Goal: Task Accomplishment & Management: Use online tool/utility

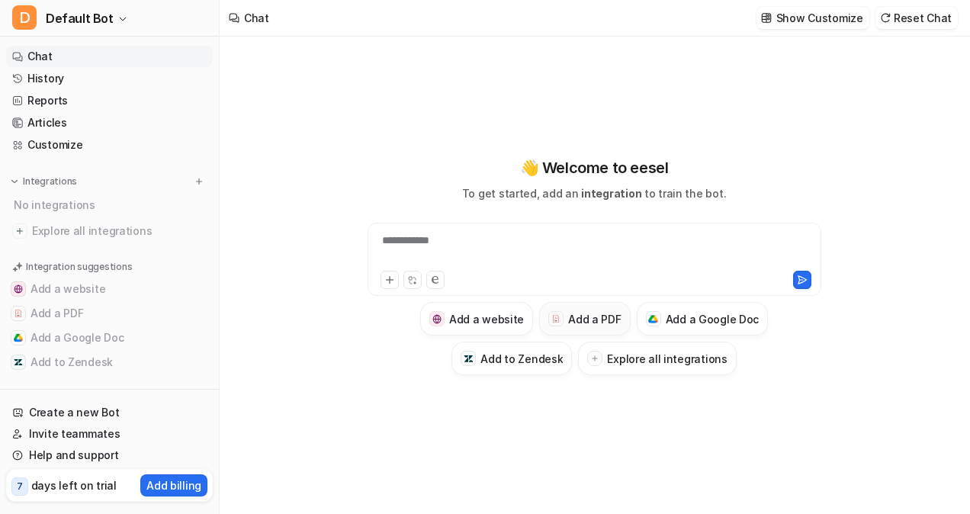
click at [561, 326] on div at bounding box center [555, 318] width 15 height 15
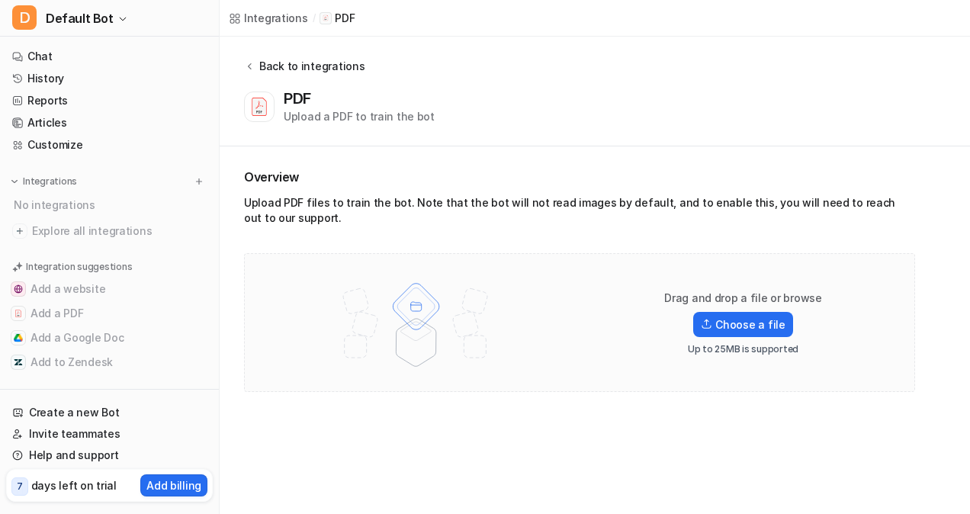
click at [288, 66] on div "Back to integrations" at bounding box center [310, 66] width 110 height 16
click at [722, 334] on label "Choose a file" at bounding box center [742, 324] width 99 height 25
click at [0, 0] on input "Choose a file" at bounding box center [0, 0] width 0 height 0
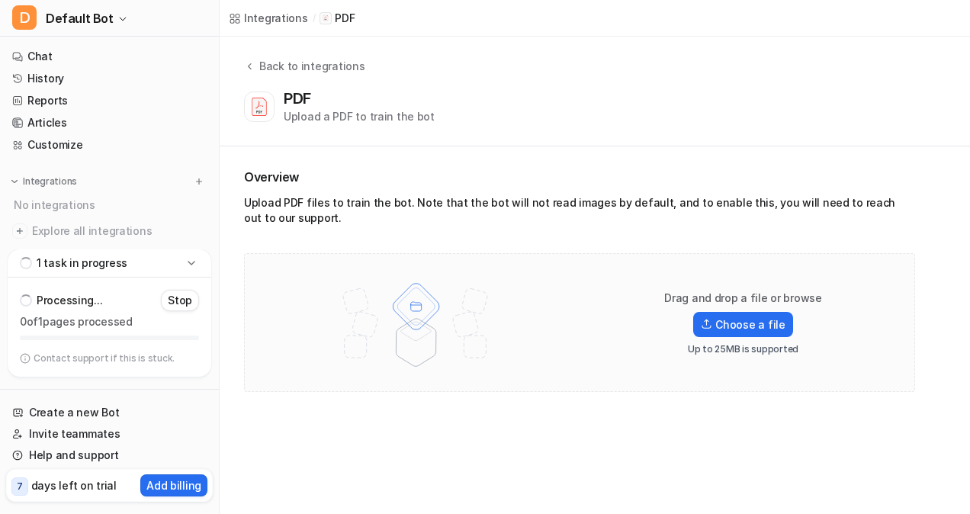
click at [323, 101] on div "PDF Upload a PDF to train the bot" at bounding box center [359, 106] width 151 height 35
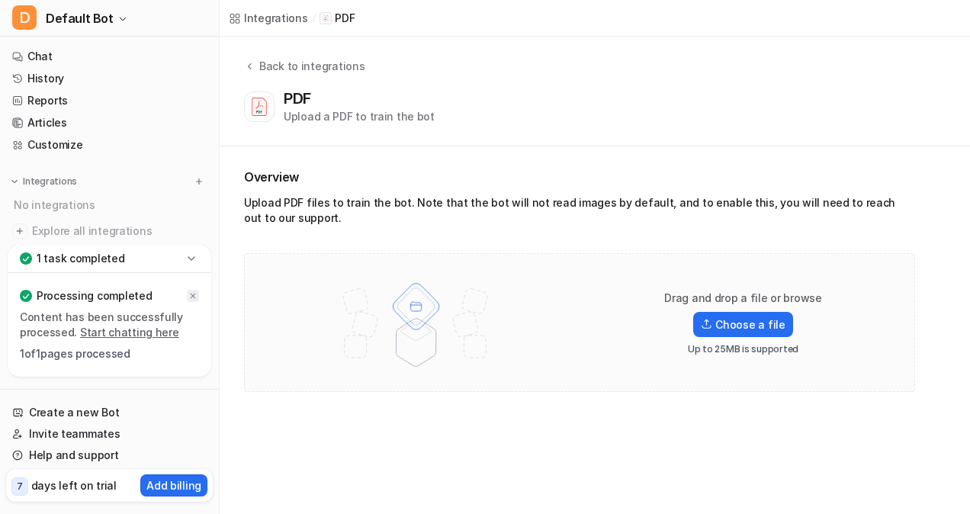
click at [193, 297] on icon at bounding box center [192, 295] width 9 height 9
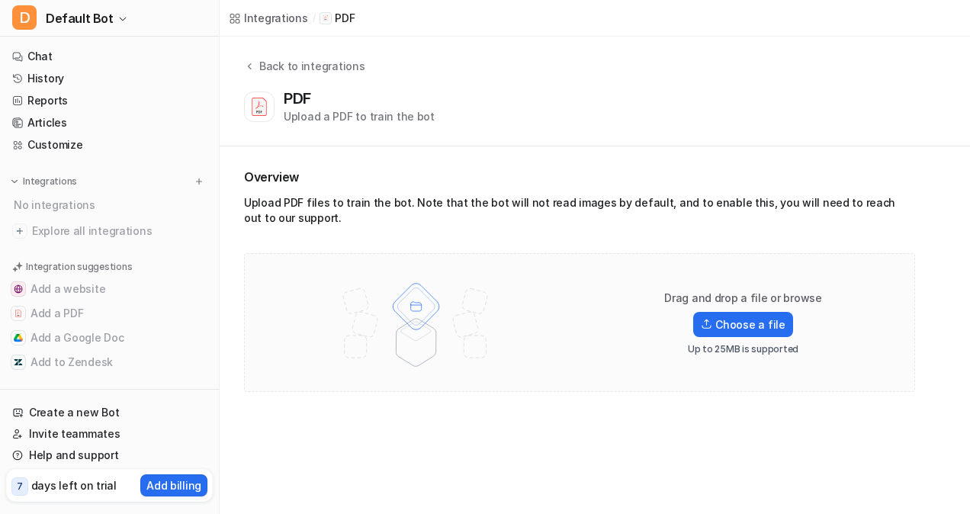
click at [326, 120] on div "Upload a PDF to train the bot" at bounding box center [359, 116] width 151 height 16
click at [764, 322] on label "Choose a file" at bounding box center [742, 324] width 99 height 25
click at [0, 0] on input "Choose a file" at bounding box center [0, 0] width 0 height 0
click at [64, 410] on link "Create a new Bot" at bounding box center [109, 412] width 207 height 21
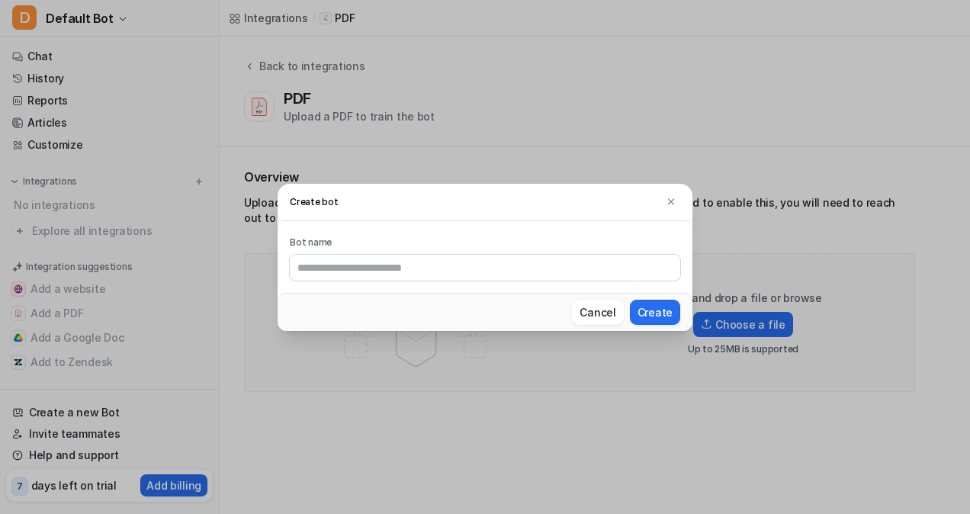
click at [598, 325] on div "Cancel Create" at bounding box center [485, 312] width 415 height 38
click at [598, 304] on button "Cancel" at bounding box center [597, 312] width 51 height 25
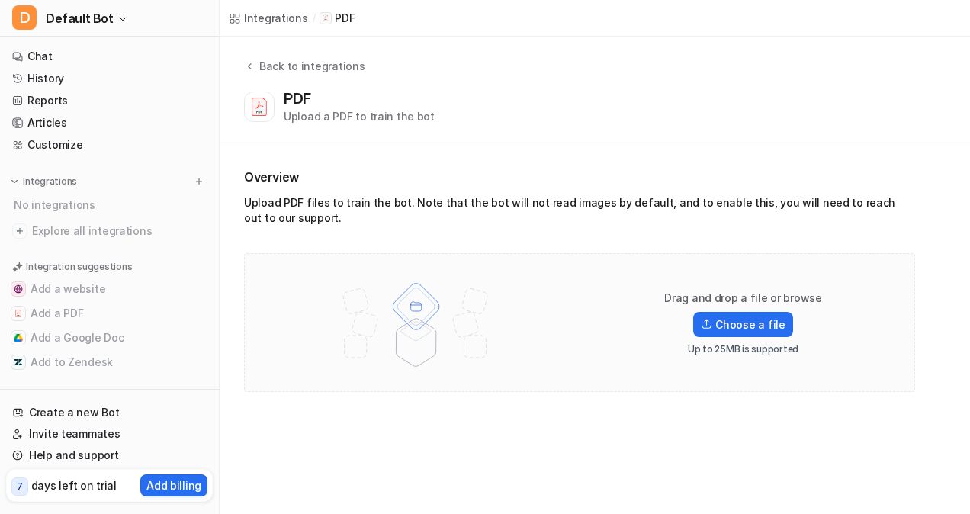
click at [276, 114] on div "PDF Upload a PDF to train the bot" at bounding box center [592, 106] width 696 height 35
click at [268, 17] on div "Integrations" at bounding box center [276, 18] width 64 height 16
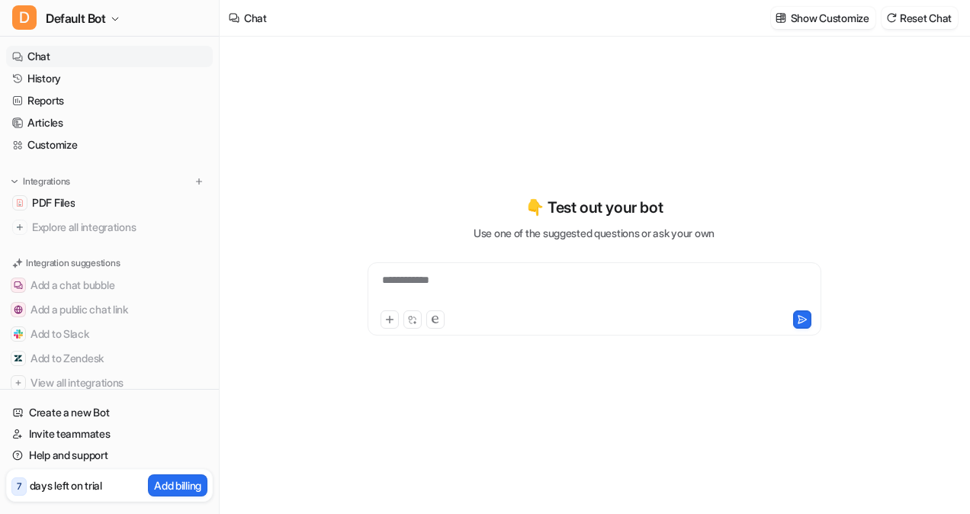
type textarea "**********"
click at [387, 318] on icon at bounding box center [389, 319] width 11 height 11
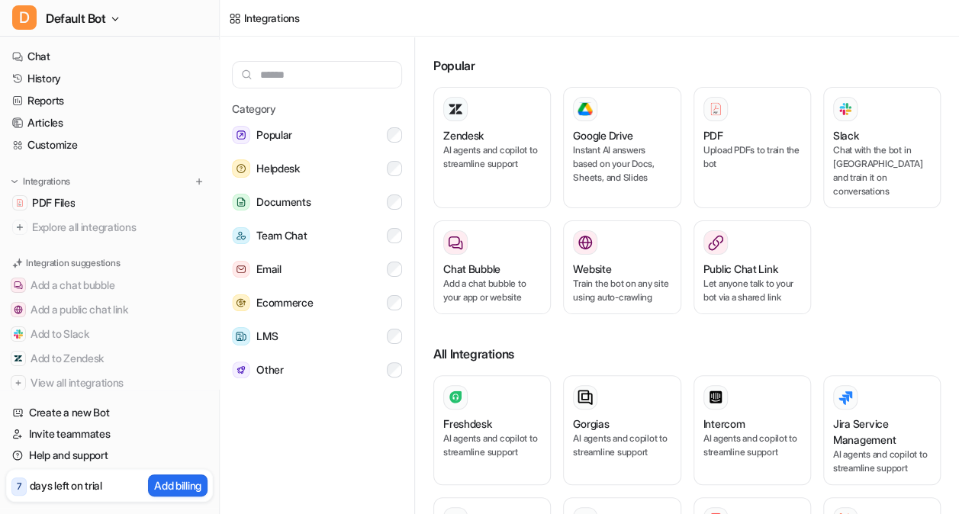
click at [387, 318] on div "Category Popular Helpdesk Documents Team Chat Email Ecommerce LMS Other" at bounding box center [317, 243] width 170 height 284
click at [310, 197] on span "Documents" at bounding box center [283, 202] width 54 height 18
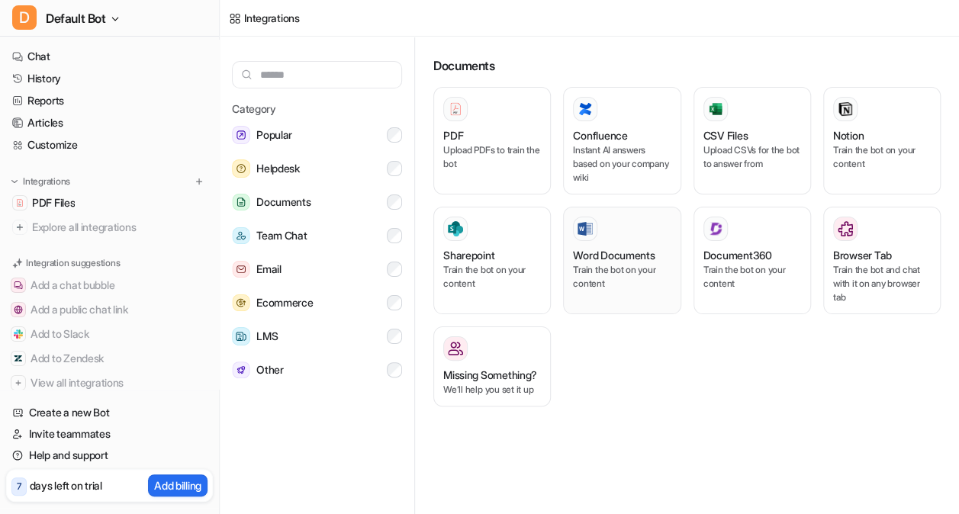
click at [592, 255] on h3 "Word Documents" at bounding box center [614, 255] width 82 height 16
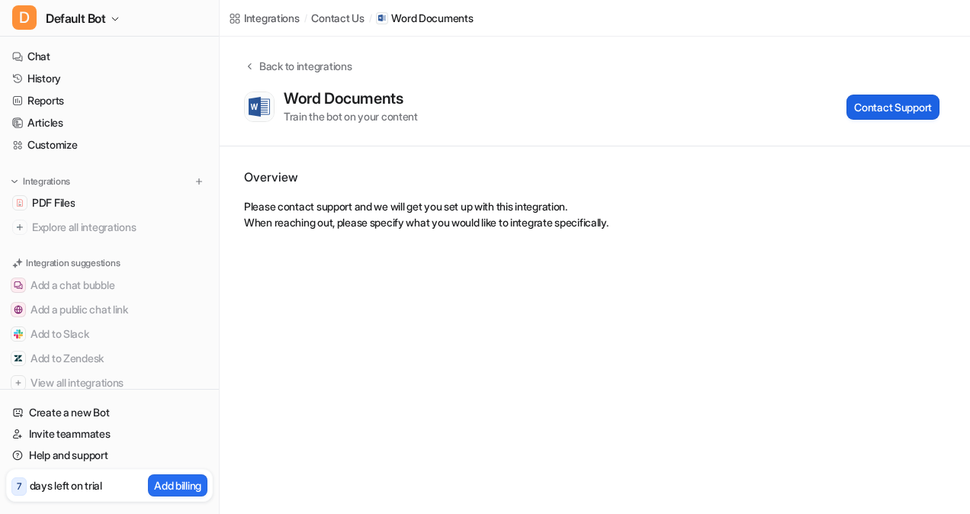
click at [847, 117] on button "Contact Support" at bounding box center [893, 107] width 93 height 25
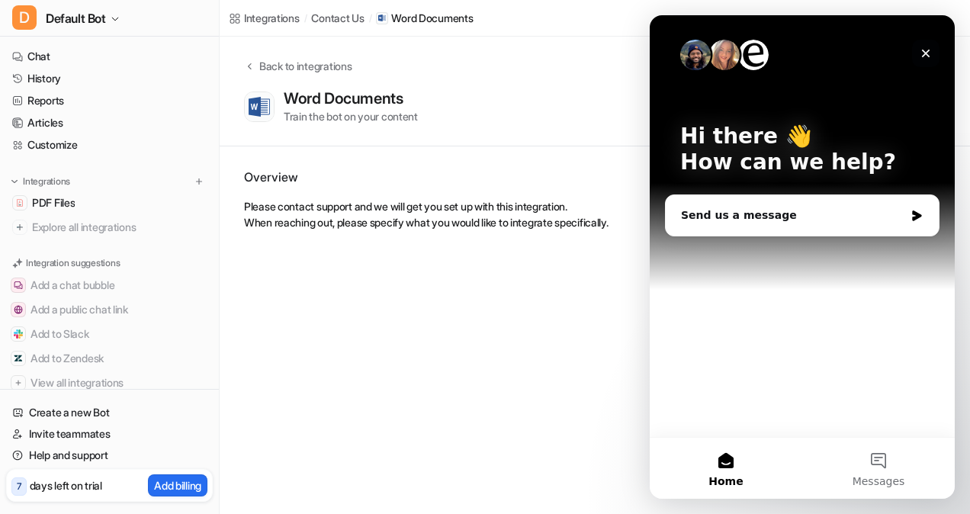
click at [927, 50] on icon "Close" at bounding box center [926, 53] width 12 height 12
